Goal: Information Seeking & Learning: Learn about a topic

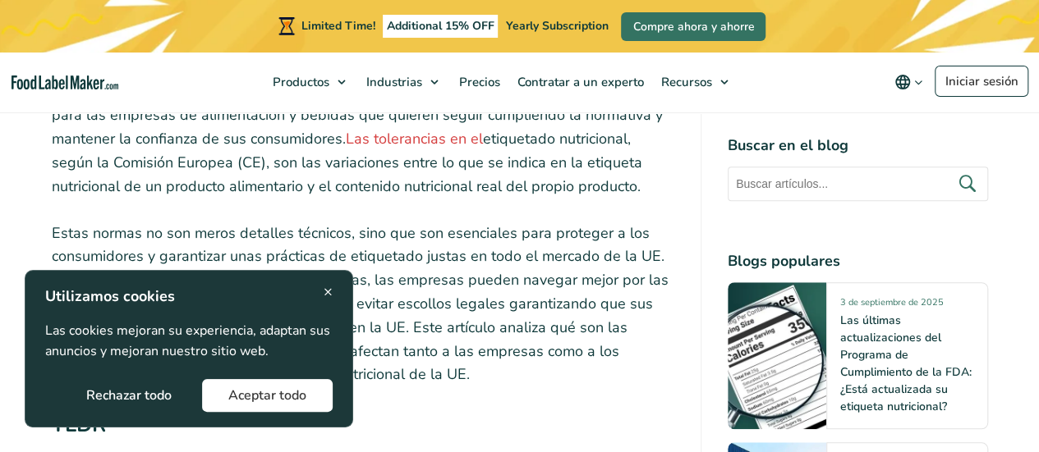
click at [153, 399] on button "Rechazar todo" at bounding box center [129, 395] width 138 height 33
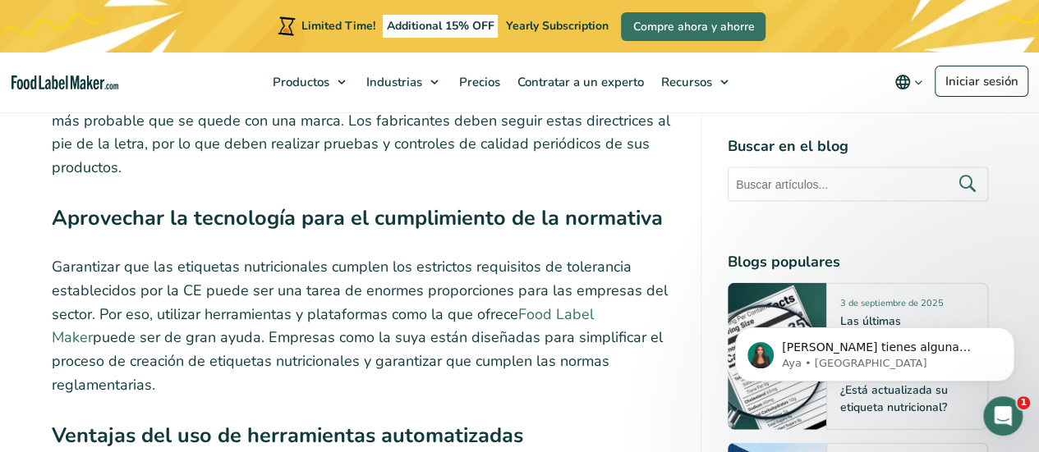
click at [567, 305] on link "Food Label Maker" at bounding box center [323, 327] width 542 height 44
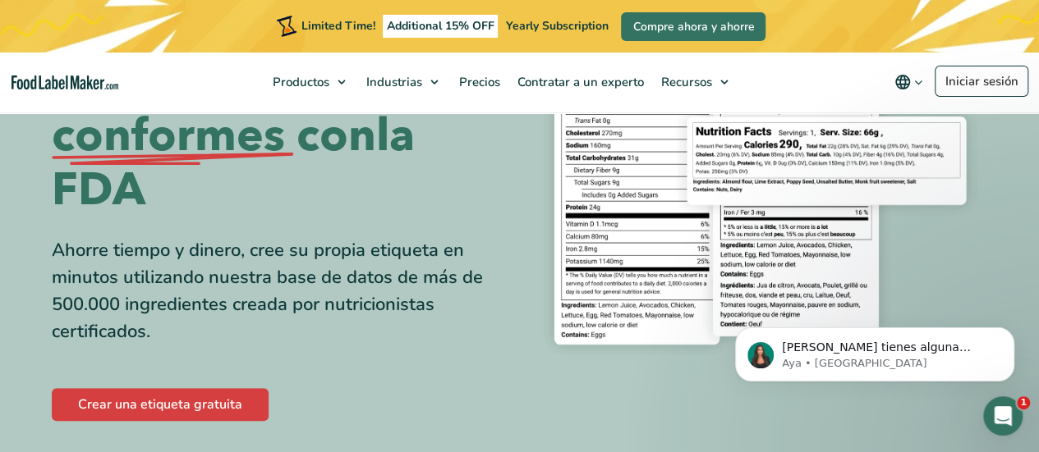
scroll to position [328, 0]
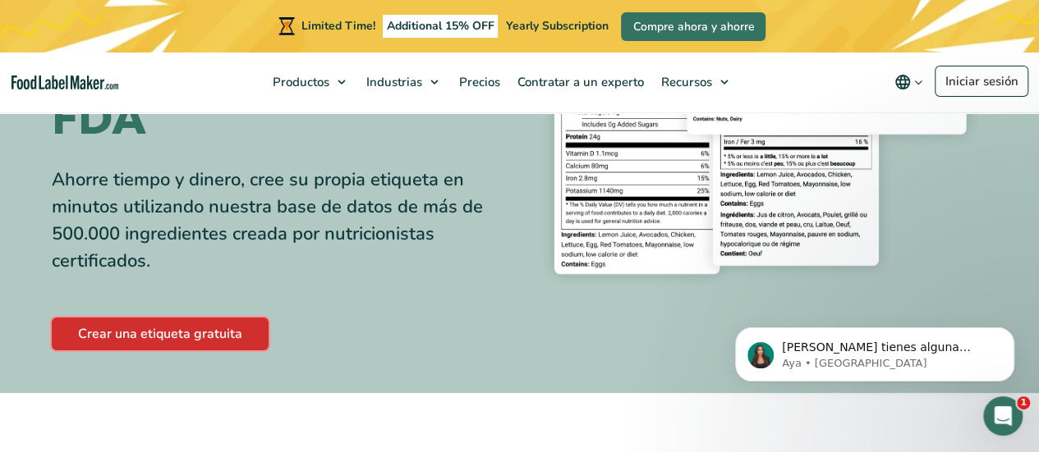
click at [161, 328] on link "Crear una etiqueta gratuita" at bounding box center [160, 334] width 217 height 33
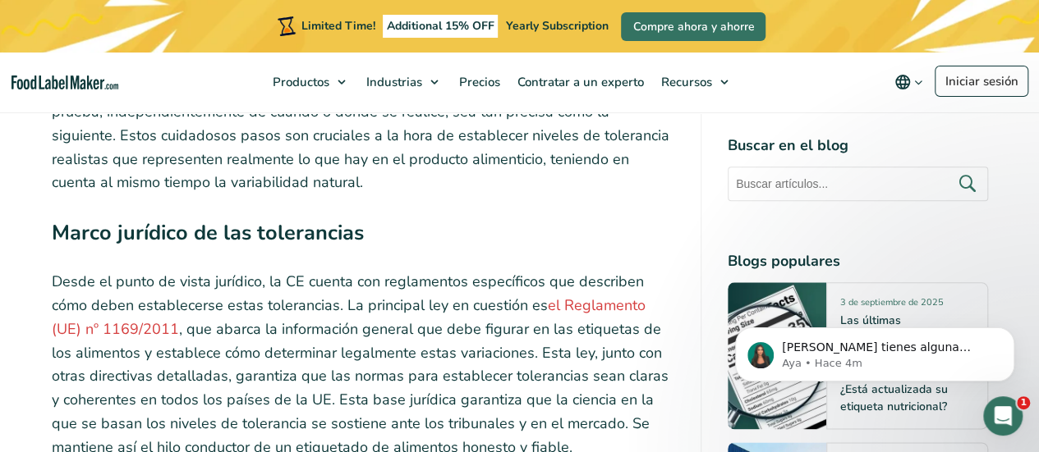
scroll to position [4188, 0]
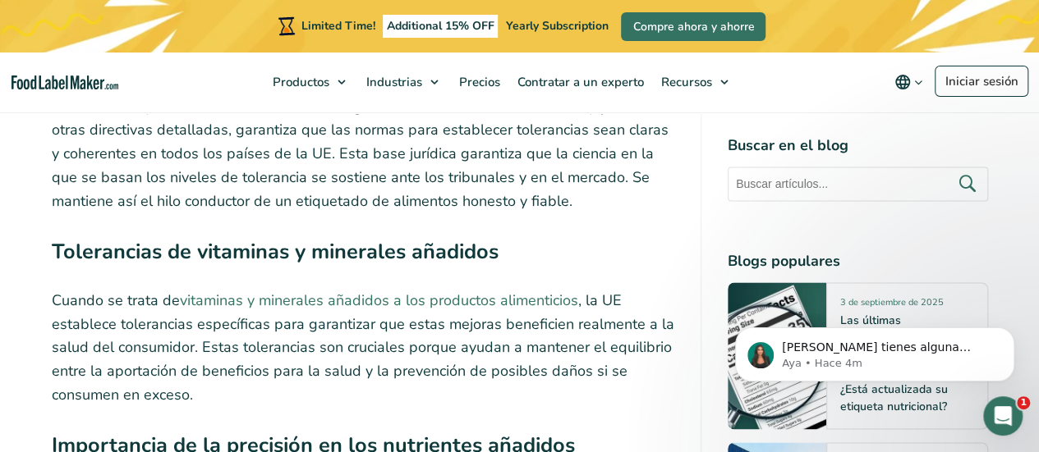
click at [342, 291] on link "vitaminas y minerales añadidos a los productos alimenticios" at bounding box center [379, 301] width 398 height 20
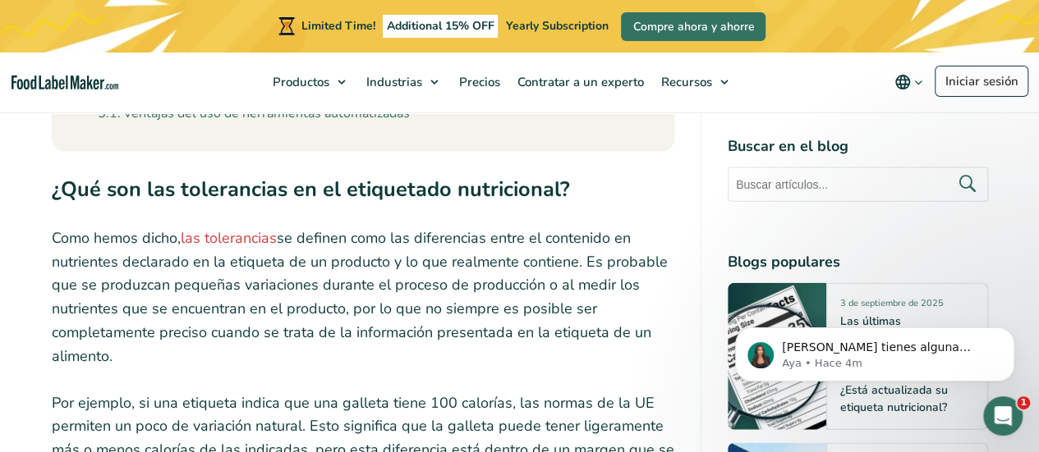
scroll to position [1478, 0]
